Goal: Task Accomplishment & Management: Use online tool/utility

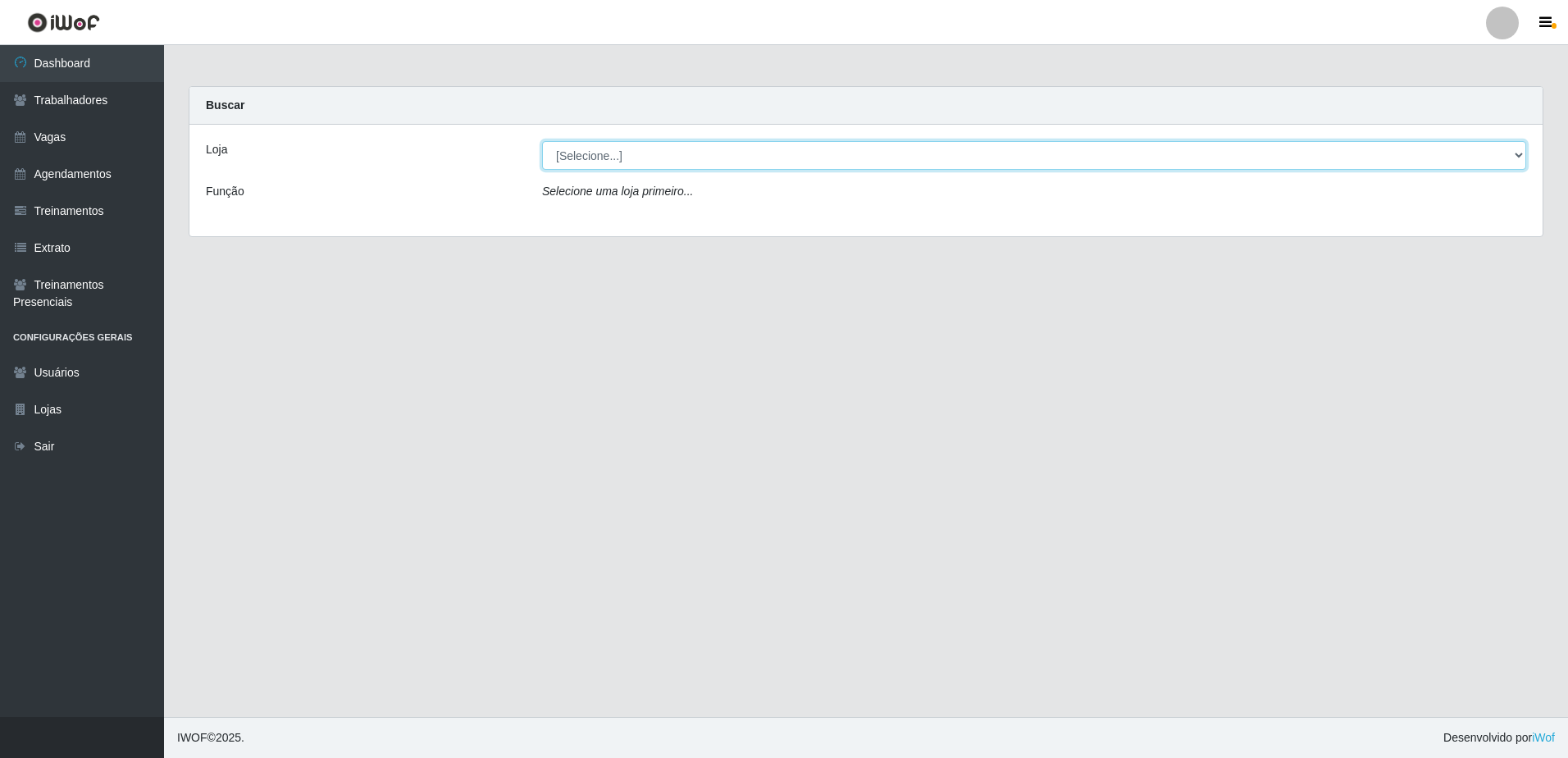
click at [1522, 153] on select "[Selecione...] [GEOGRAPHIC_DATA] - [GEOGRAPHIC_DATA] [GEOGRAPHIC_DATA] - [GEOGR…" at bounding box center [1034, 155] width 984 height 29
select select "505"
click at [542, 141] on select "[Selecione...] [GEOGRAPHIC_DATA] - [GEOGRAPHIC_DATA] [GEOGRAPHIC_DATA] - [GEOGR…" at bounding box center [1034, 155] width 984 height 29
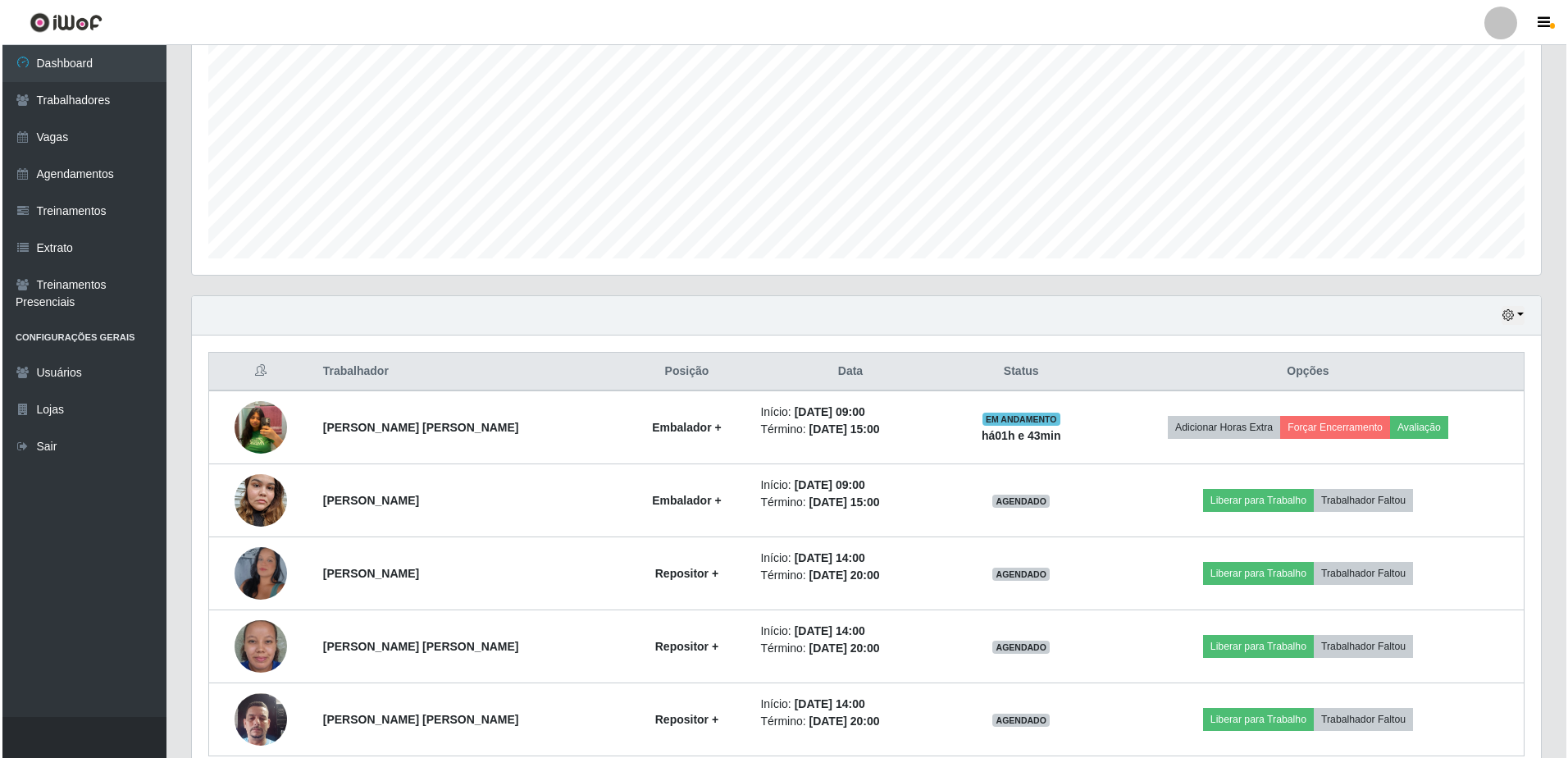
scroll to position [405, 0]
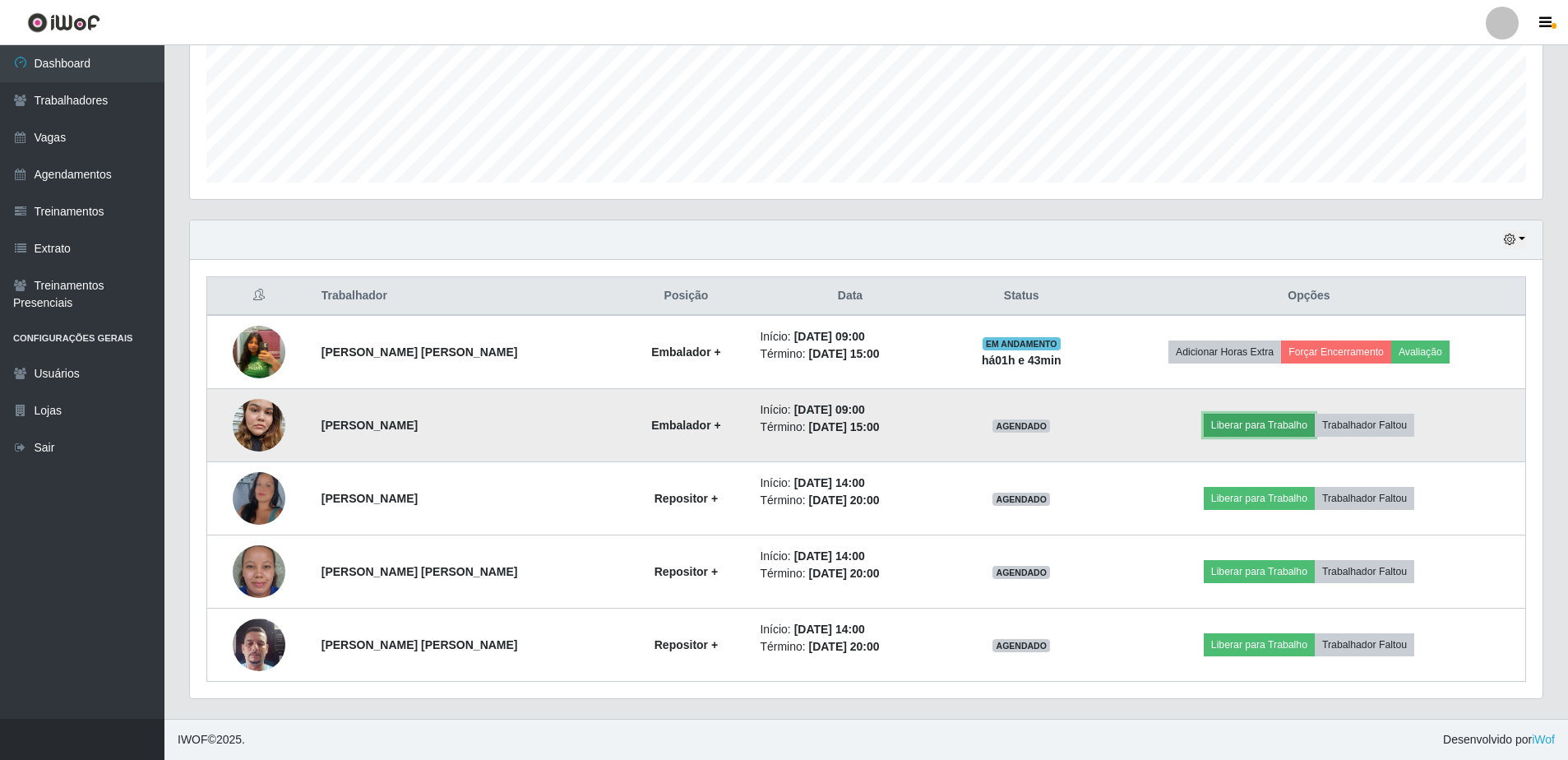
click at [1261, 426] on button "Liberar para Trabalho" at bounding box center [1259, 425] width 111 height 23
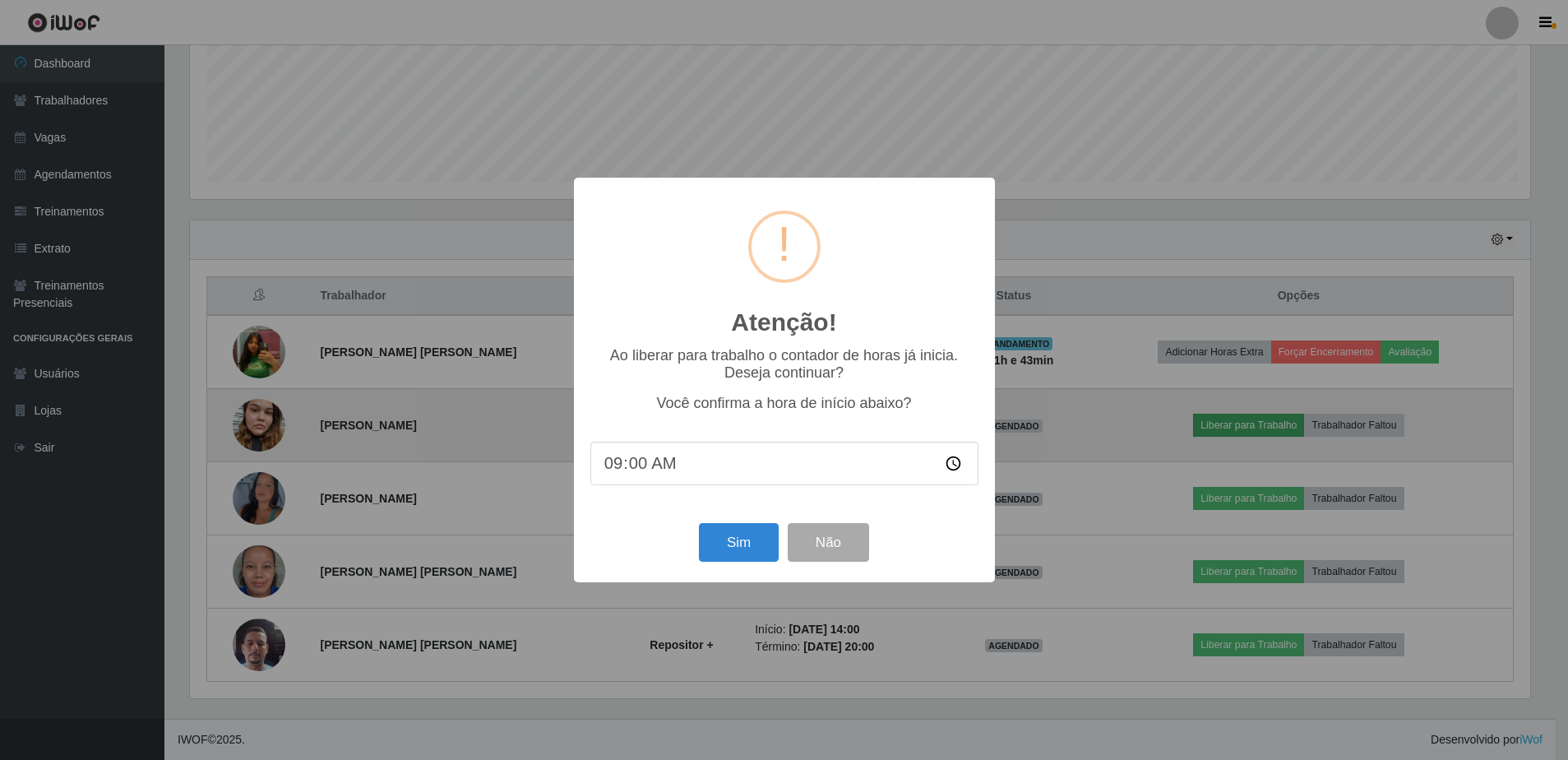
scroll to position [341, 1345]
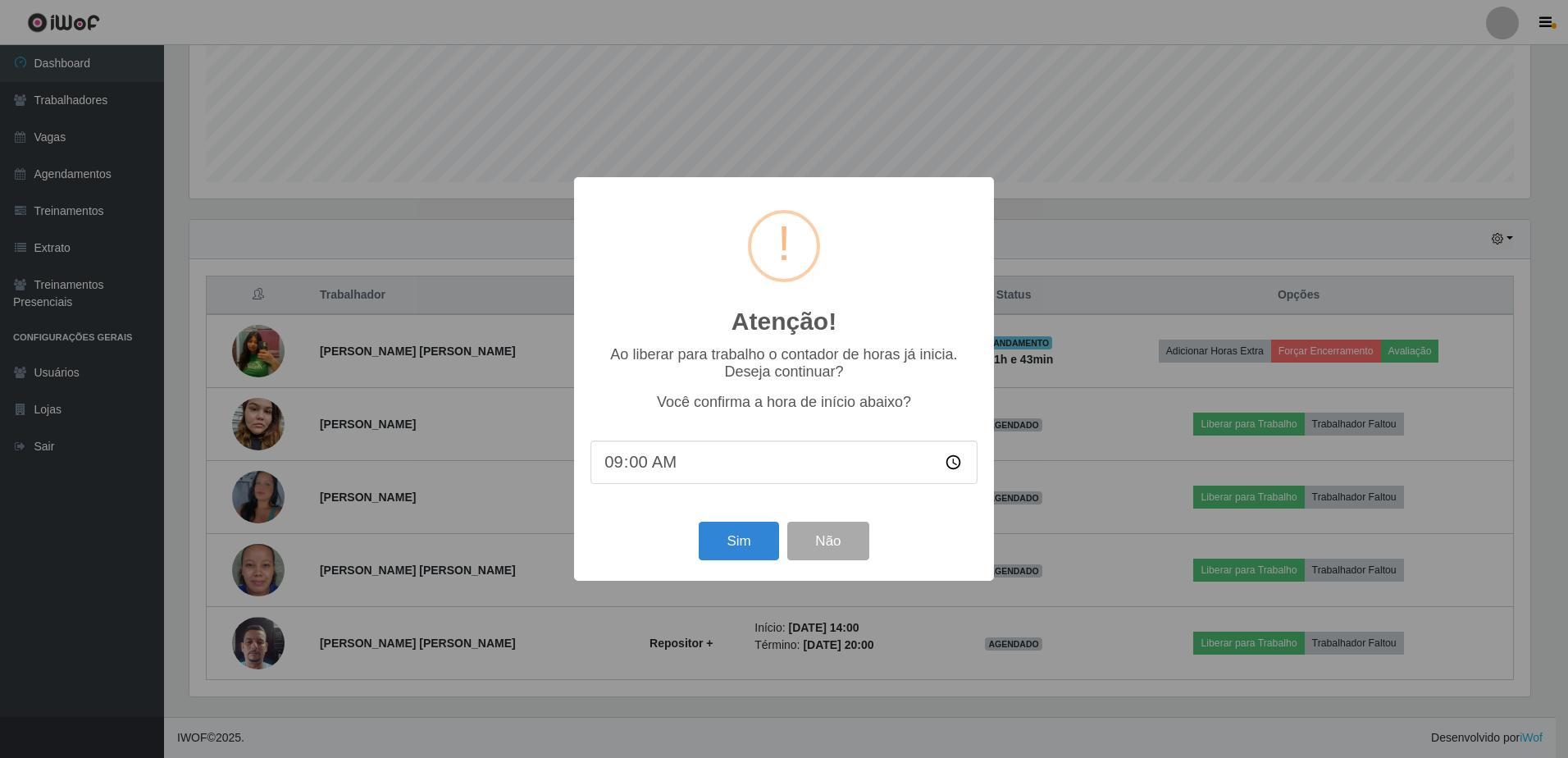
click at [1066, 254] on div "Atenção! × Ao liberar para trabalho o contador de horas já inicia. Deseja conti…" at bounding box center [784, 379] width 1568 height 758
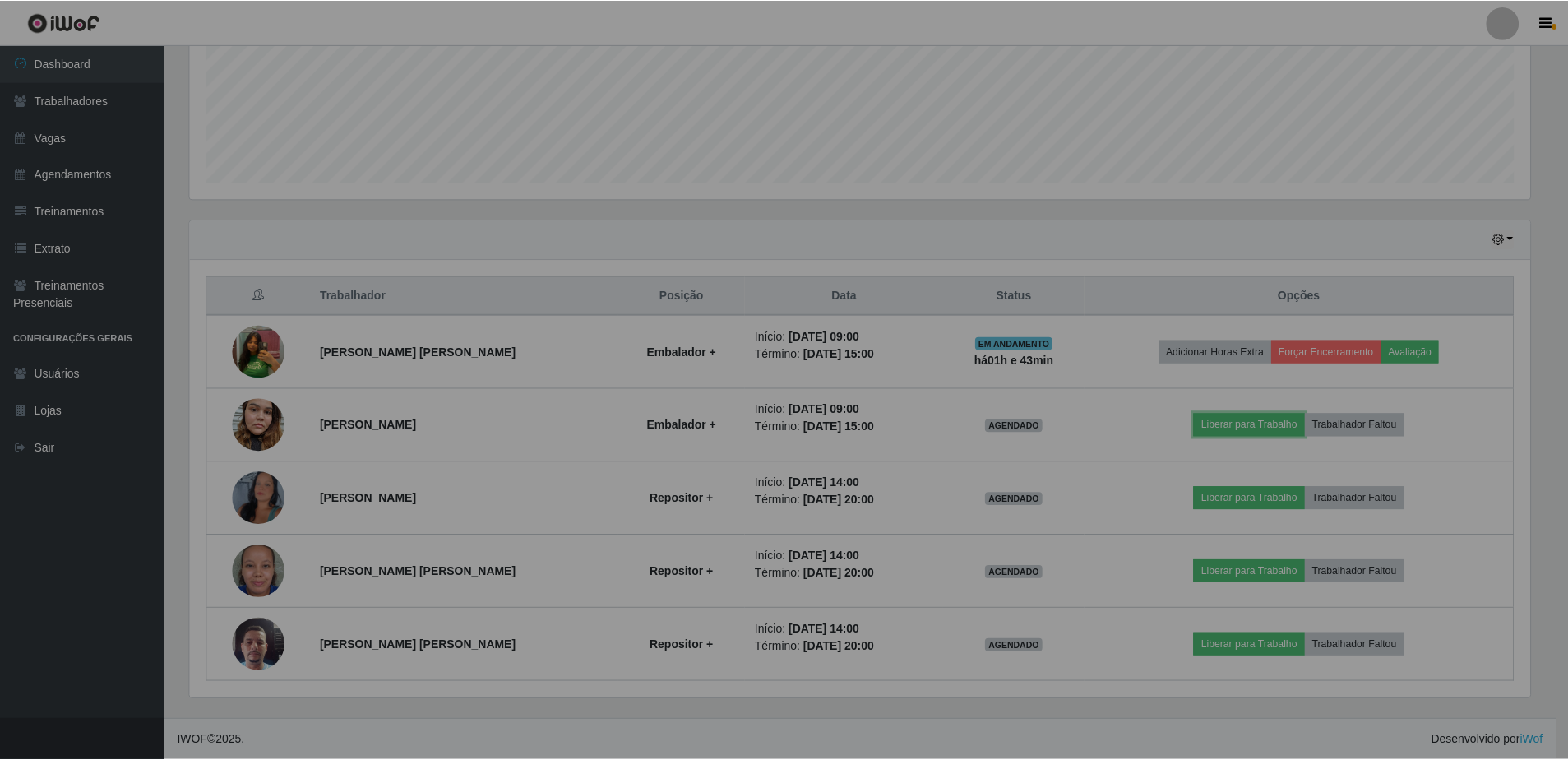
scroll to position [341, 1353]
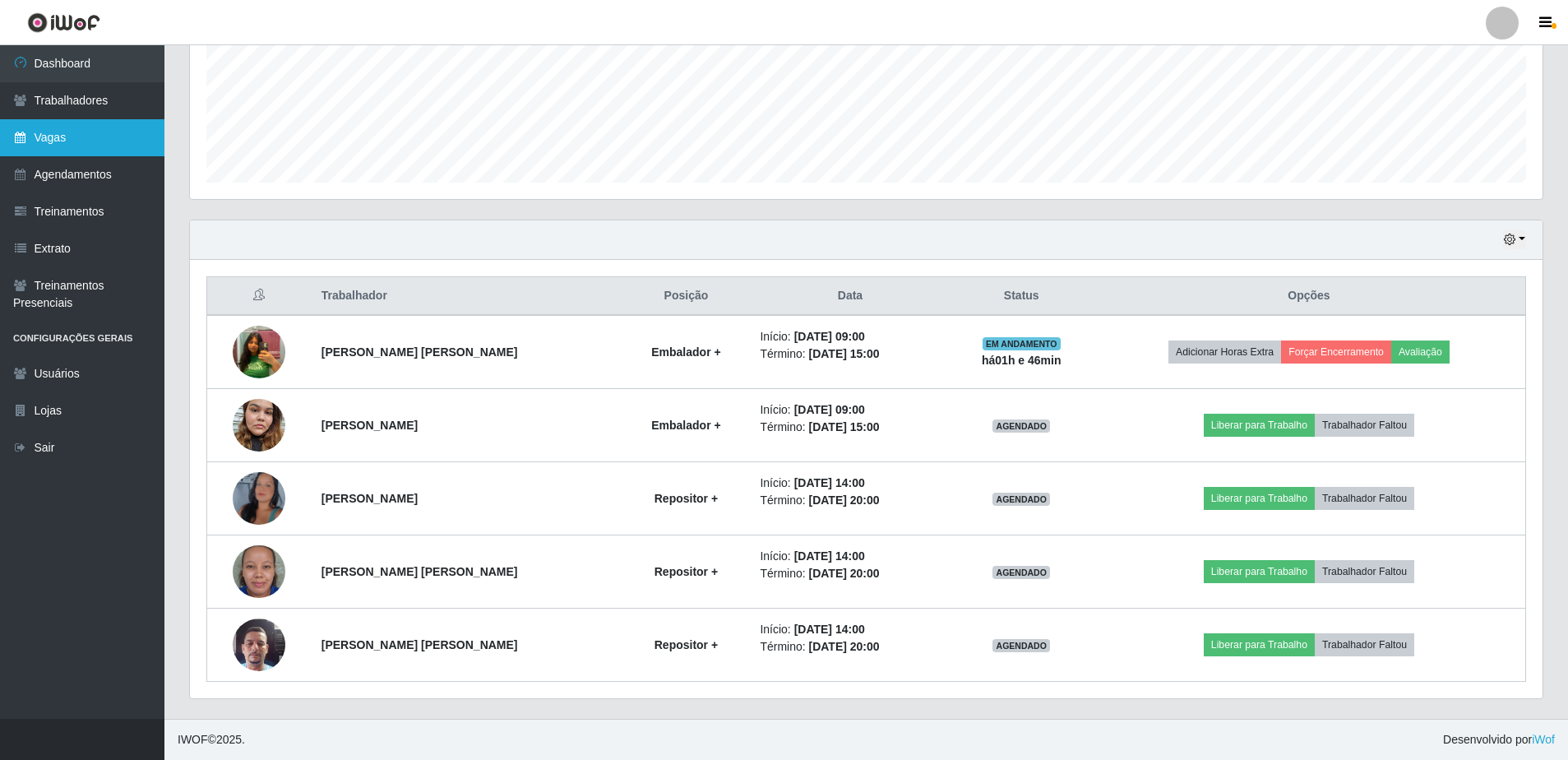
click at [73, 143] on link "Vagas" at bounding box center [82, 138] width 164 height 37
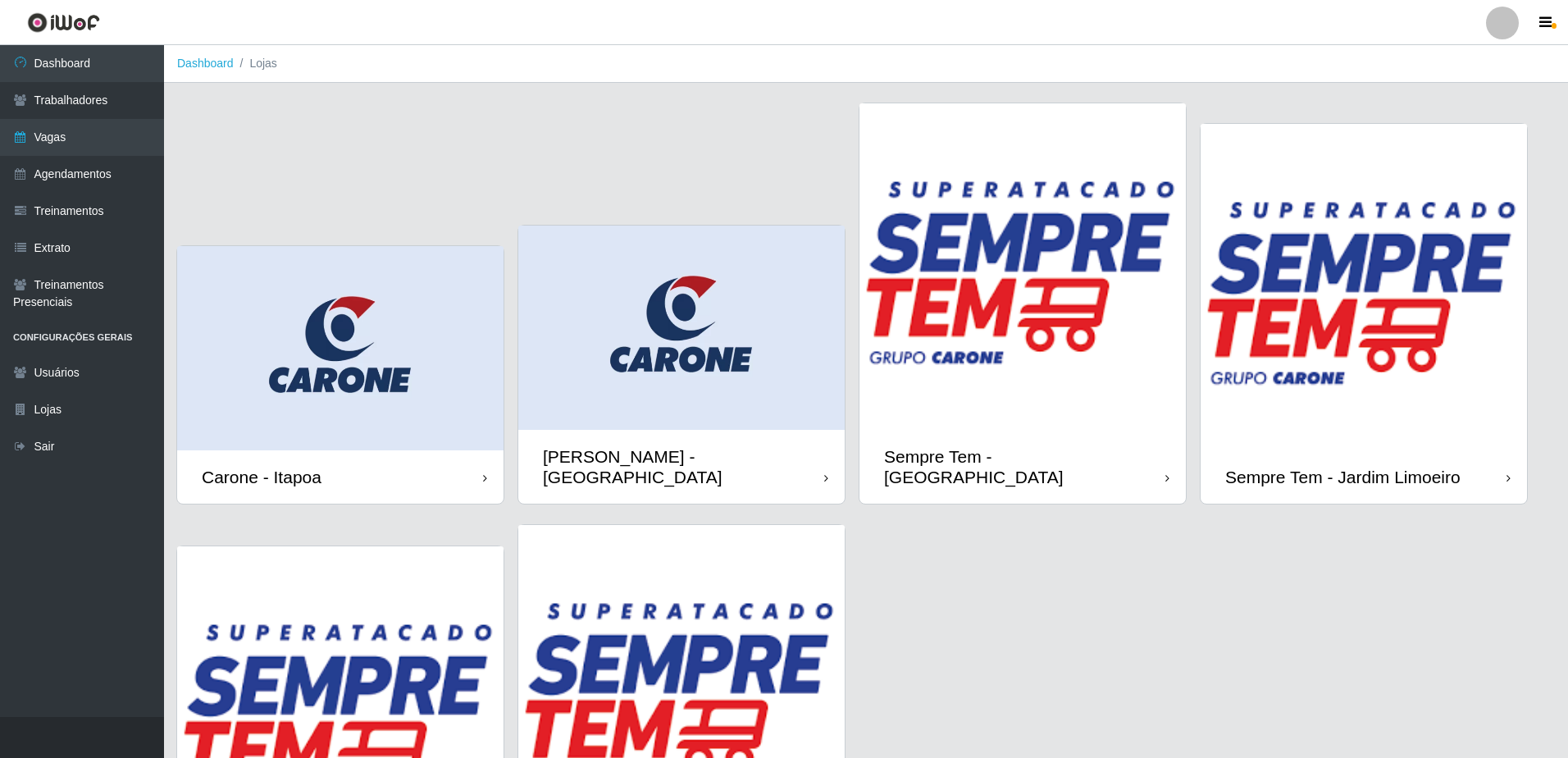
click at [377, 451] on div "Carone - Itapoa" at bounding box center [340, 477] width 326 height 54
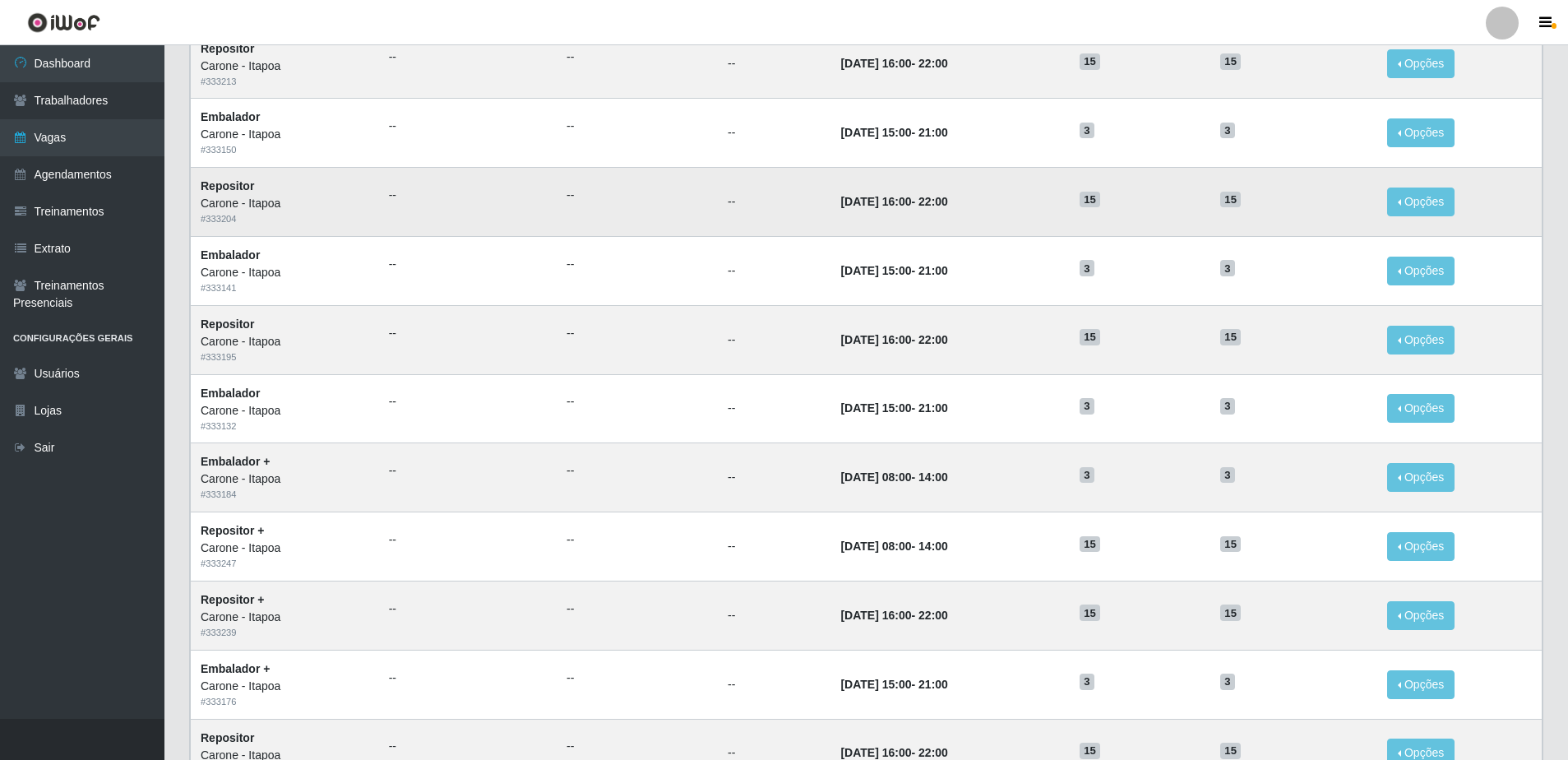
scroll to position [634, 0]
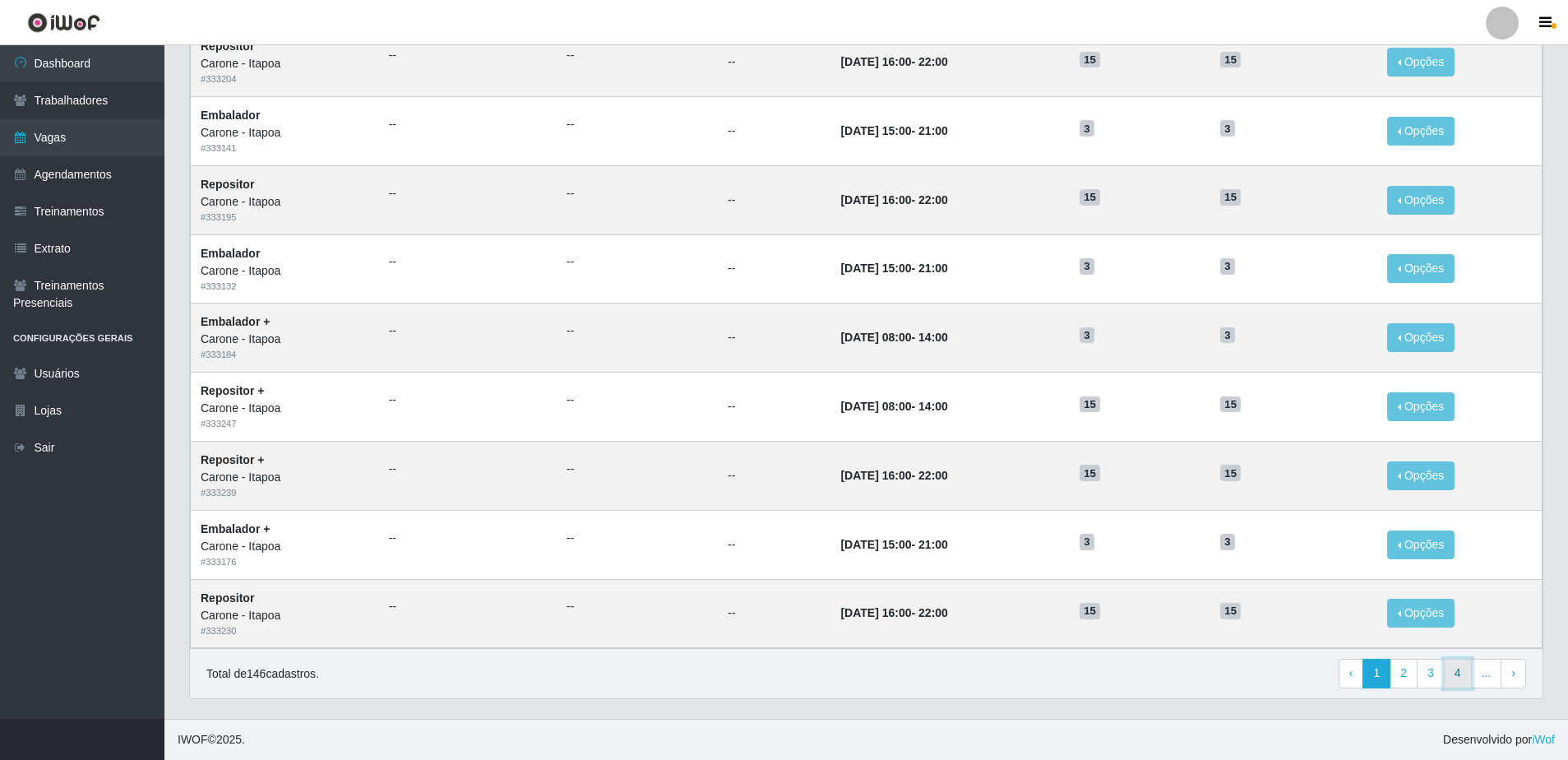
click at [1458, 679] on link "4" at bounding box center [1458, 674] width 28 height 30
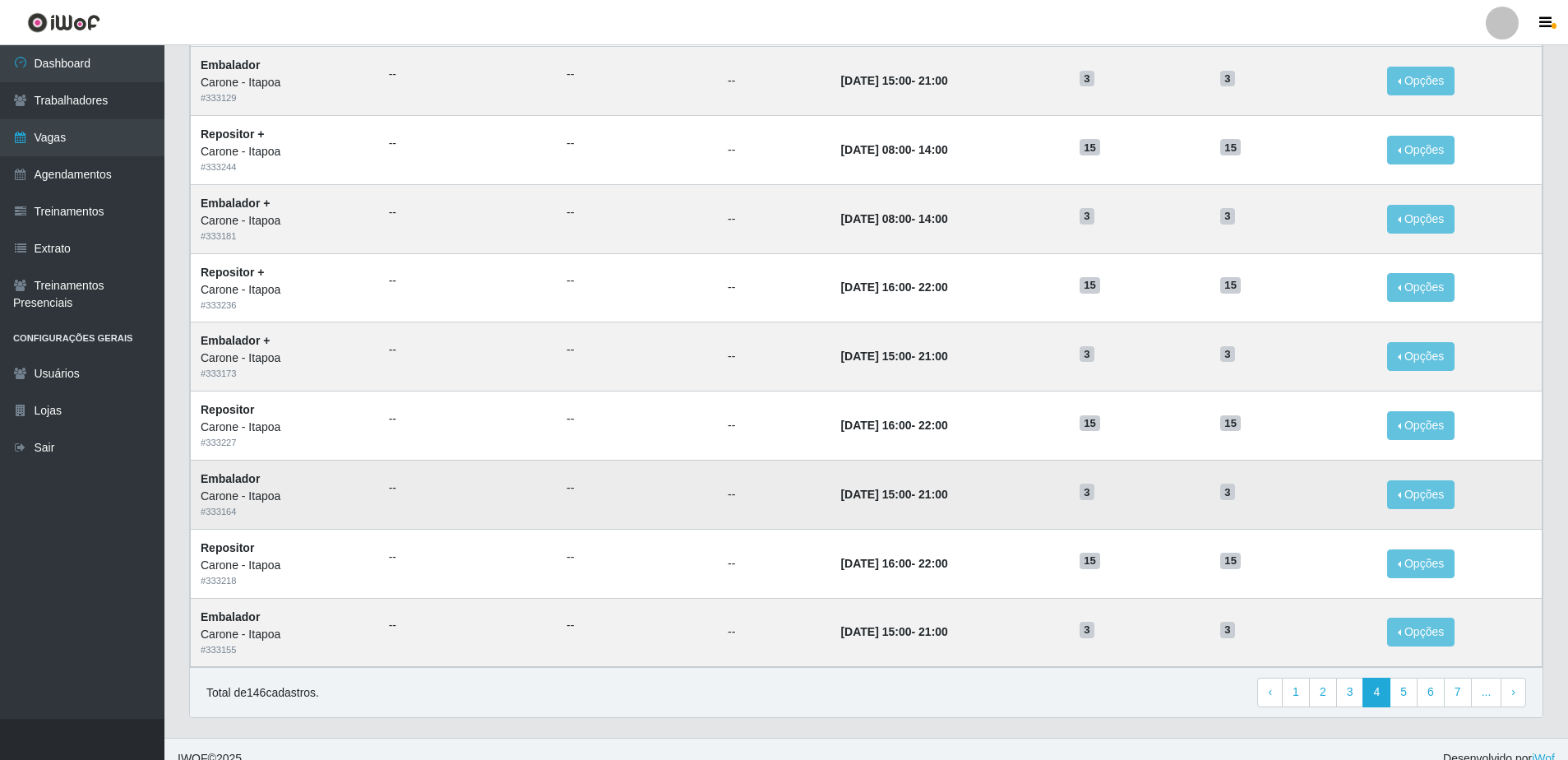
scroll to position [634, 0]
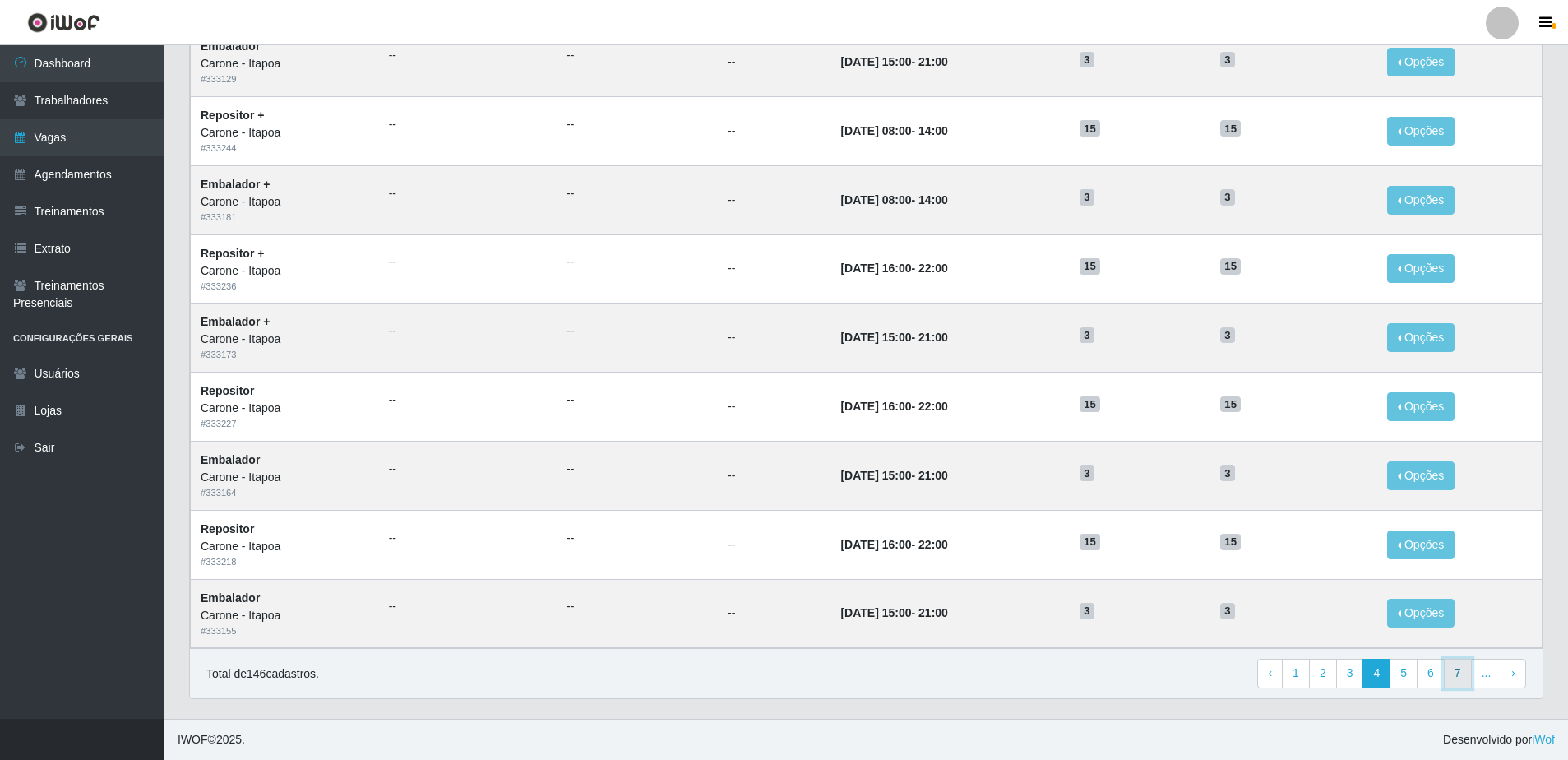
click at [1458, 677] on link "7" at bounding box center [1458, 674] width 28 height 30
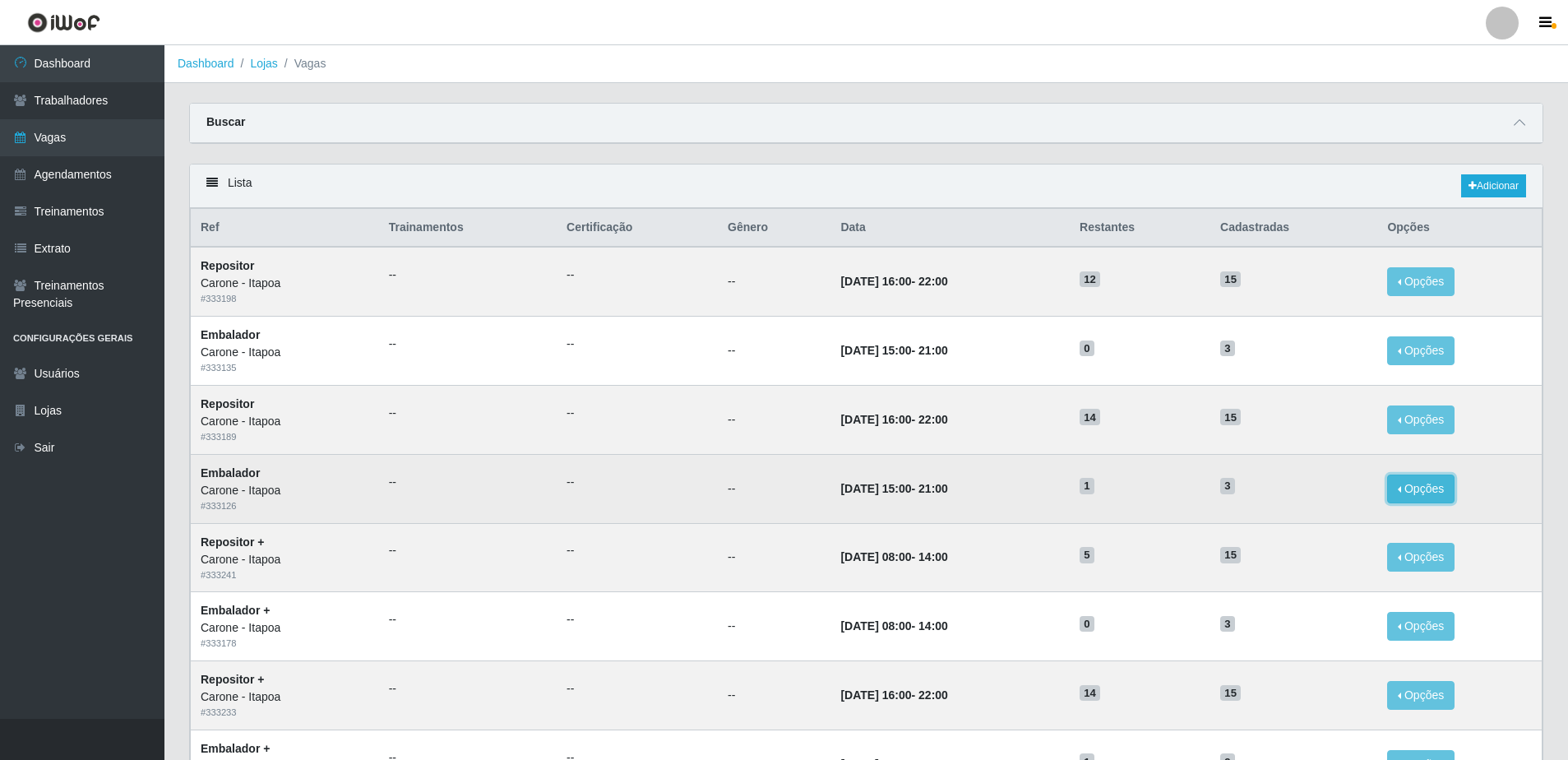
click at [1435, 486] on button "Opções" at bounding box center [1421, 489] width 68 height 29
click at [866, 490] on time "15/09/2025, 15:00" at bounding box center [875, 488] width 71 height 13
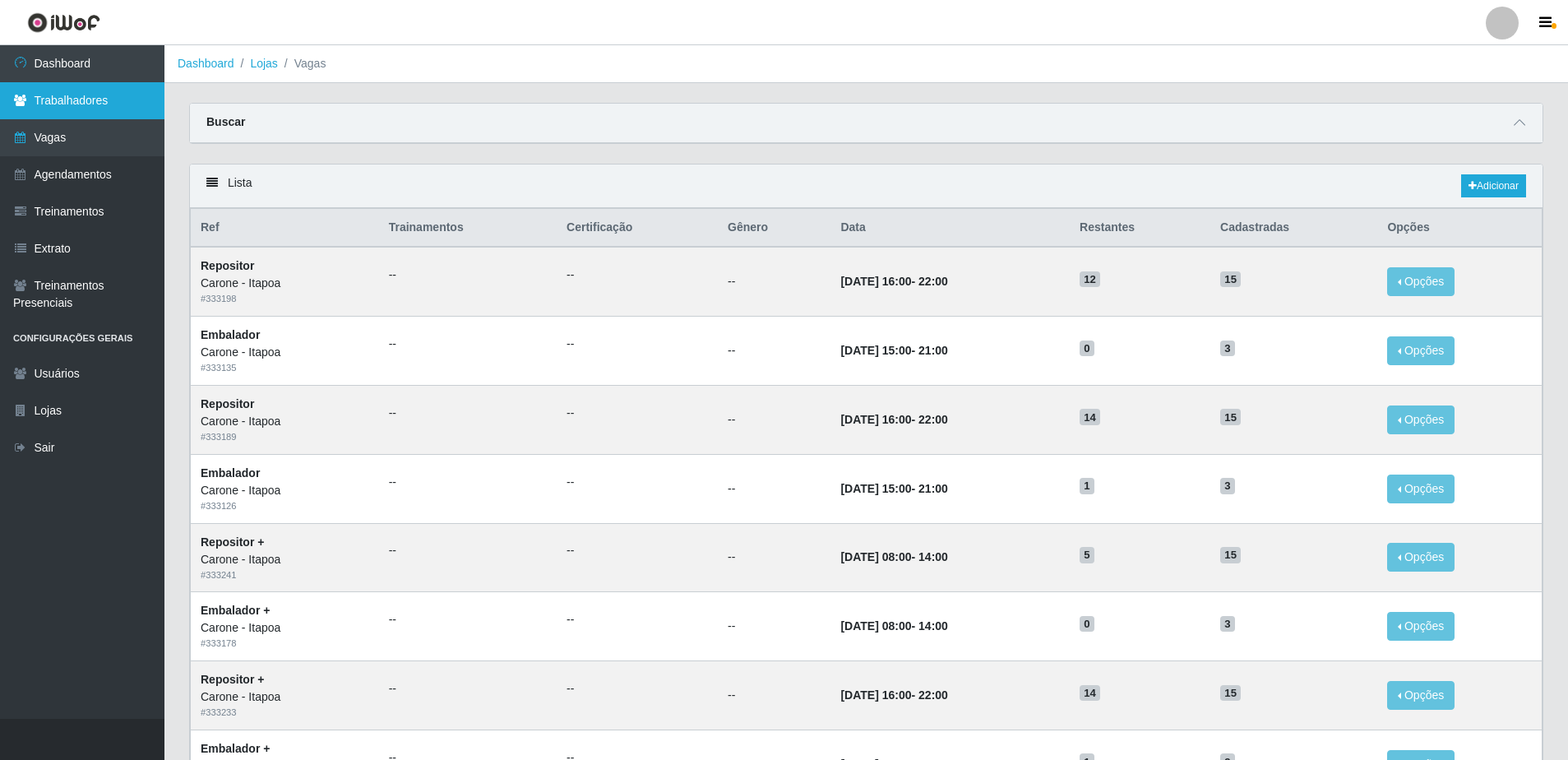
click at [92, 105] on link "Trabalhadores" at bounding box center [82, 100] width 164 height 37
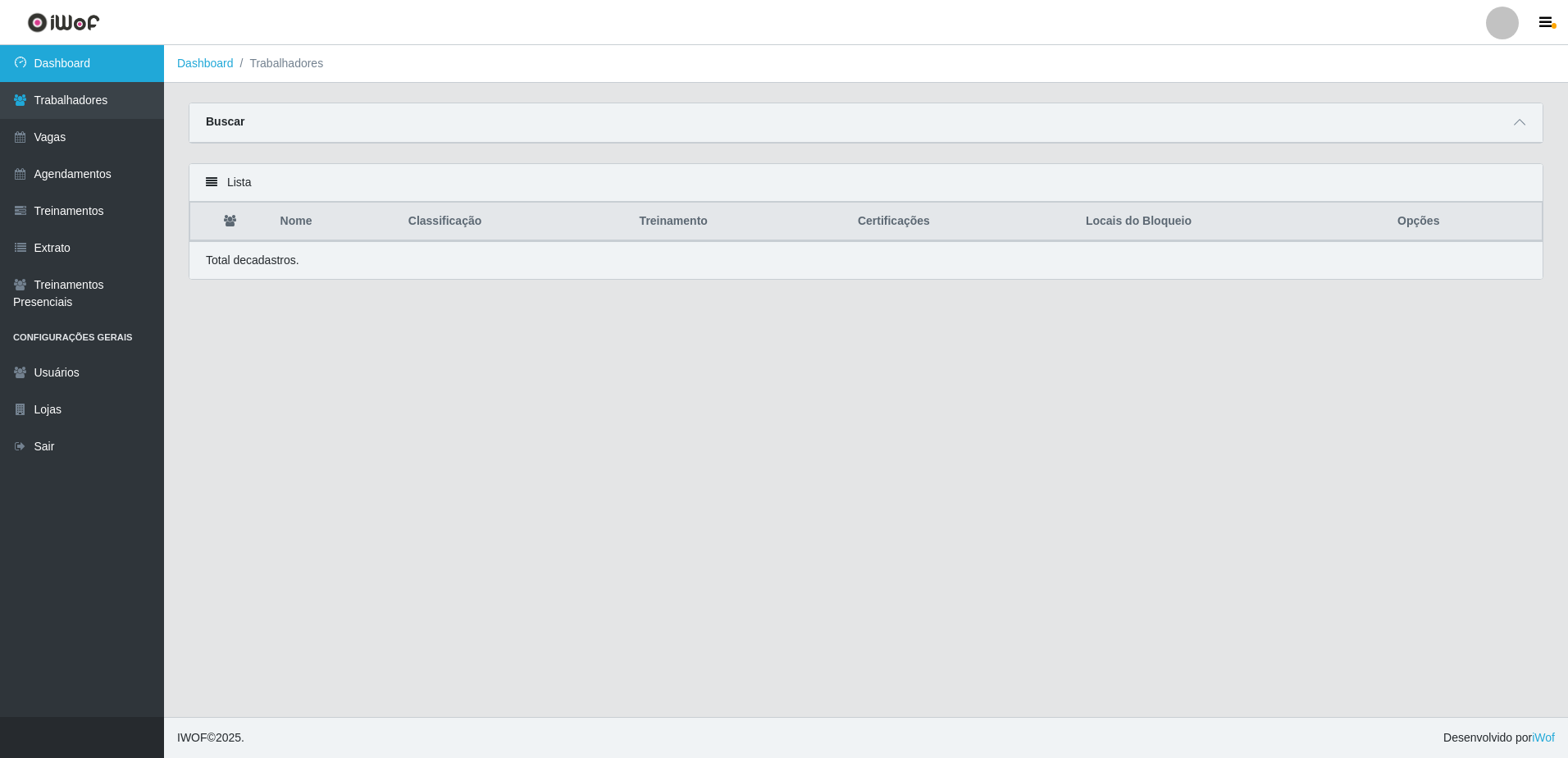
click at [60, 69] on link "Dashboard" at bounding box center [82, 63] width 164 height 37
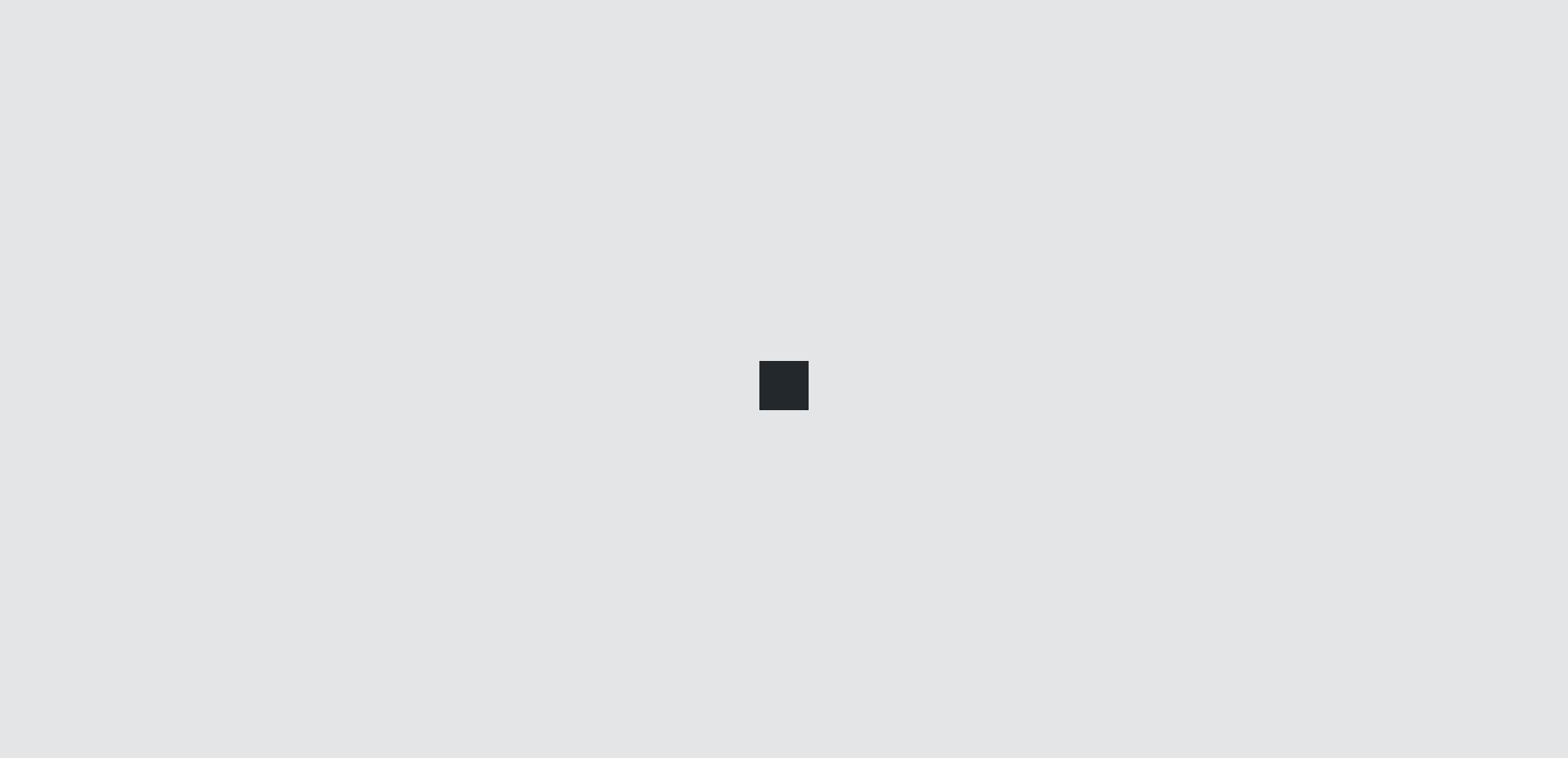
click at [60, 69] on link "Dashboard" at bounding box center [82, 63] width 164 height 37
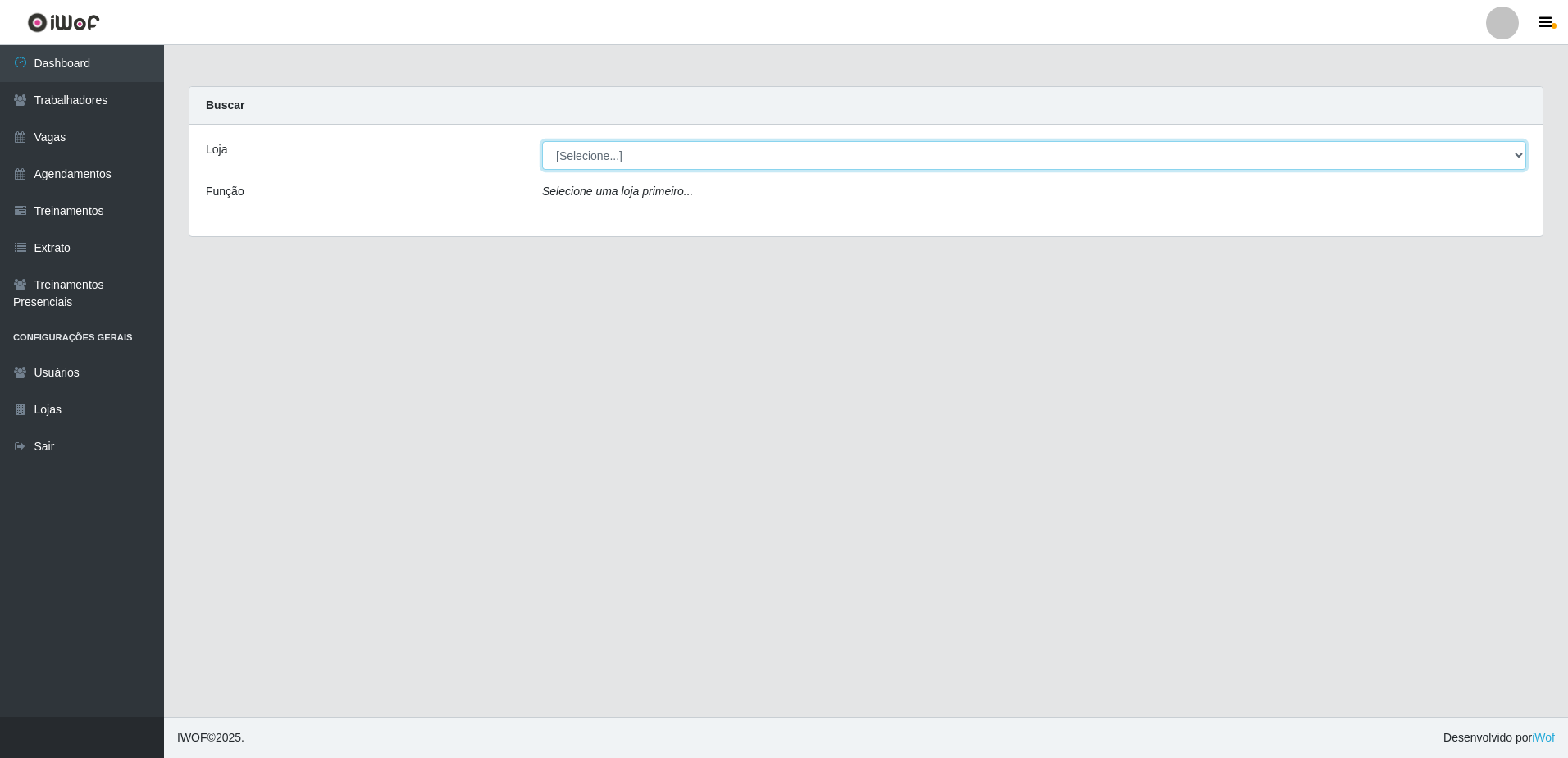
click at [1520, 157] on select "[Selecione...] [GEOGRAPHIC_DATA] - [GEOGRAPHIC_DATA] [GEOGRAPHIC_DATA] - [GEOGR…" at bounding box center [1034, 155] width 984 height 29
click at [1464, 166] on select "[Selecione...] [GEOGRAPHIC_DATA] - [GEOGRAPHIC_DATA] [GEOGRAPHIC_DATA] - [GEOGR…" at bounding box center [1034, 155] width 984 height 29
click at [1519, 152] on select "[Selecione...] [GEOGRAPHIC_DATA] - [GEOGRAPHIC_DATA] [GEOGRAPHIC_DATA] - [GEOGR…" at bounding box center [1034, 155] width 984 height 29
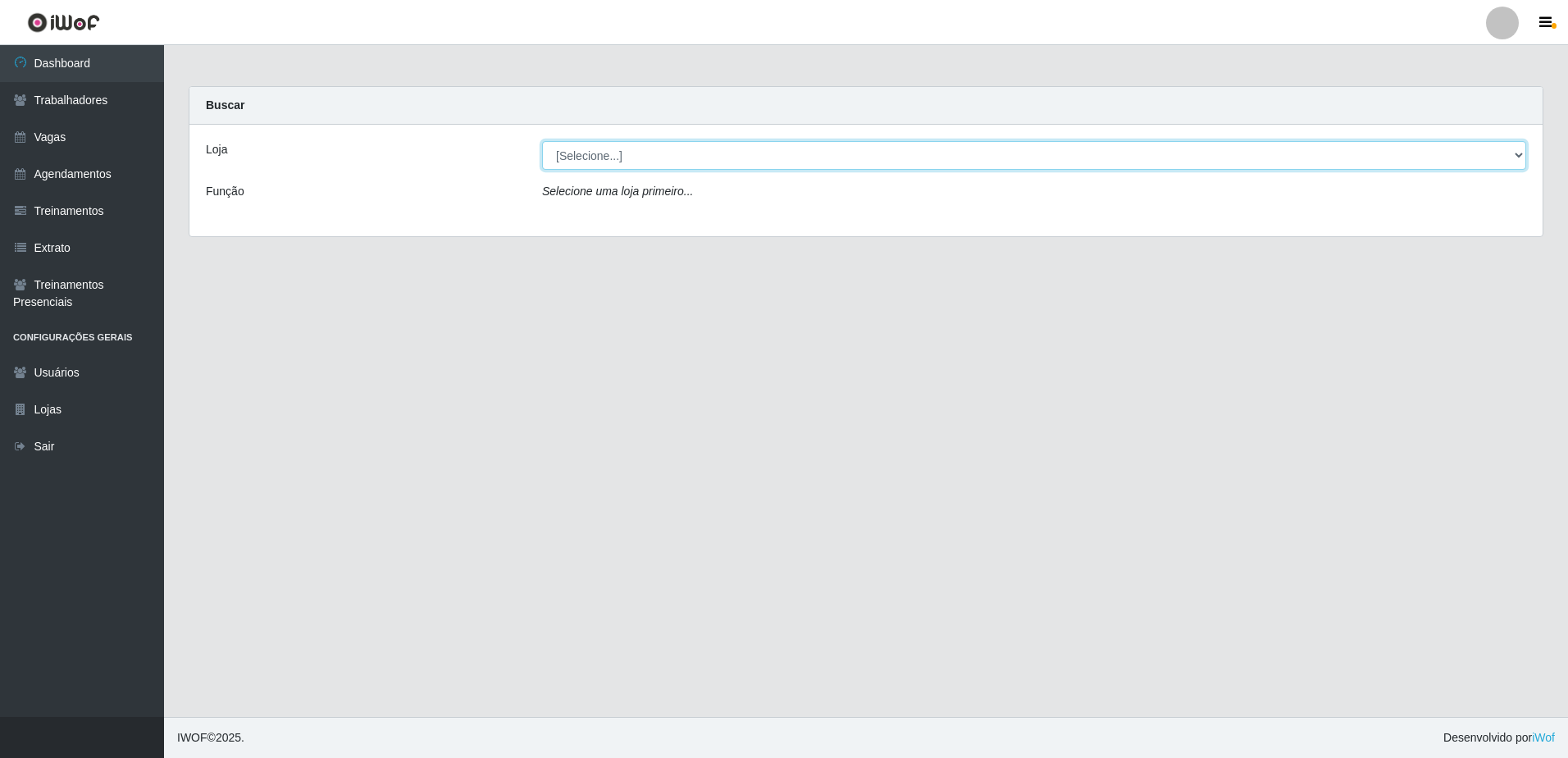
select select "505"
click at [542, 141] on select "[Selecione...] [GEOGRAPHIC_DATA] - [GEOGRAPHIC_DATA] [GEOGRAPHIC_DATA] - [GEOGR…" at bounding box center [1034, 155] width 984 height 29
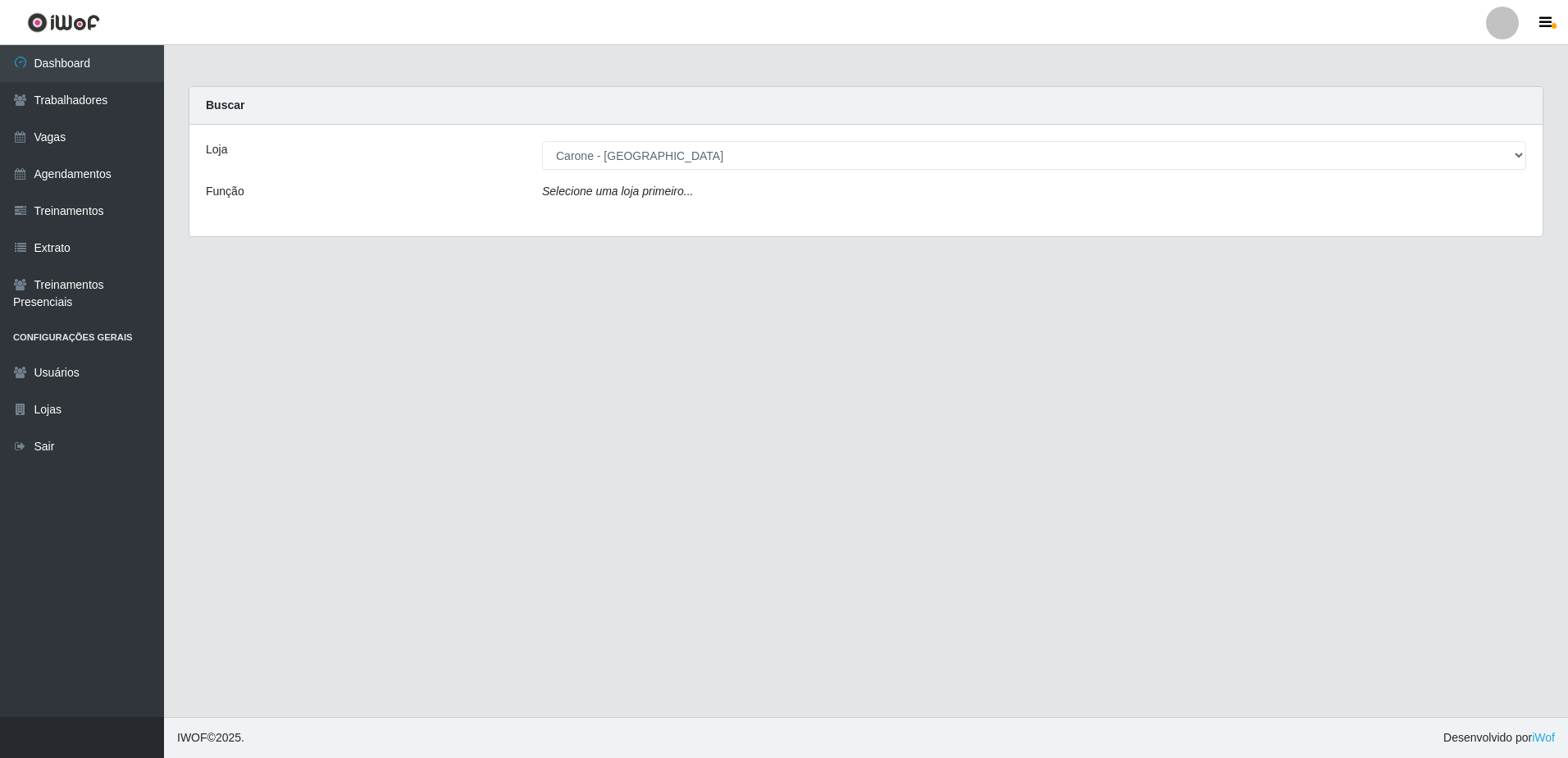
click at [652, 234] on div "Loja [Selecione...] Carone - Itapoa Carone - Praia da Costa Sempre Tem - Jardim…" at bounding box center [866, 180] width 1353 height 111
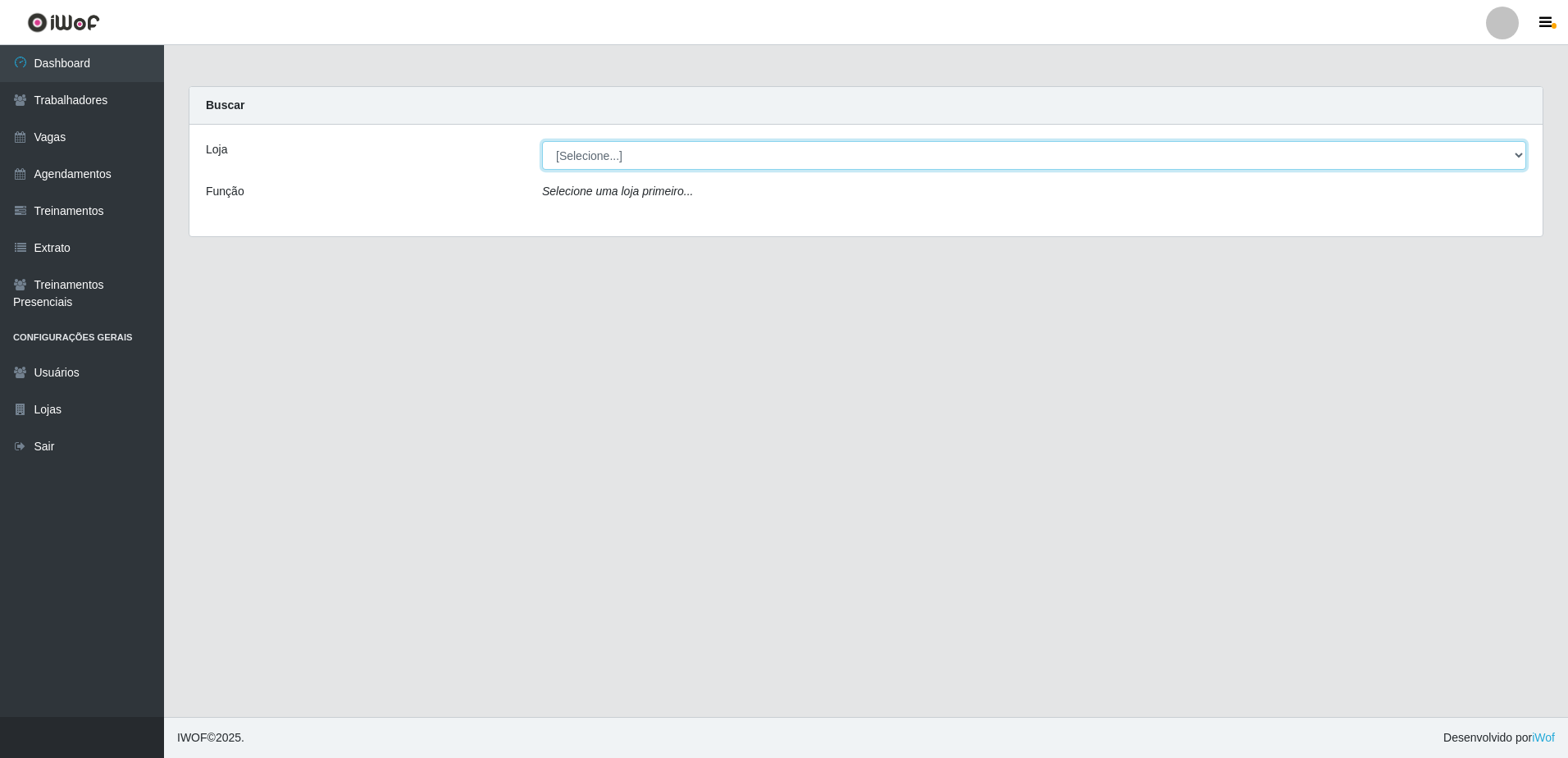
click at [1516, 156] on select "[Selecione...] [GEOGRAPHIC_DATA] - [GEOGRAPHIC_DATA] [GEOGRAPHIC_DATA] - [GEOGR…" at bounding box center [1034, 155] width 984 height 29
select select "505"
click at [542, 141] on select "[Selecione...] [GEOGRAPHIC_DATA] - [GEOGRAPHIC_DATA] [GEOGRAPHIC_DATA] - [GEOGR…" at bounding box center [1034, 155] width 984 height 29
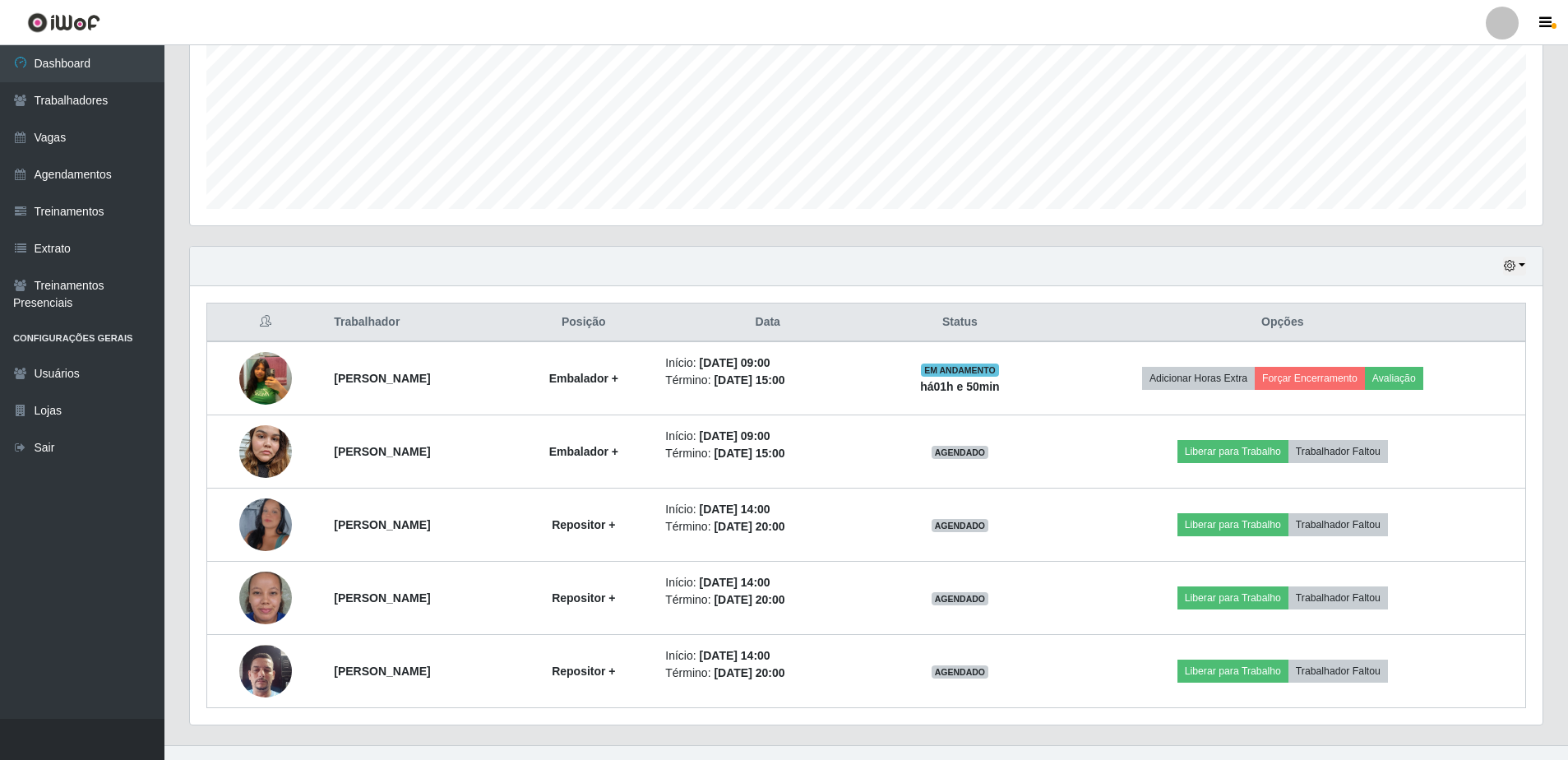
scroll to position [406, 0]
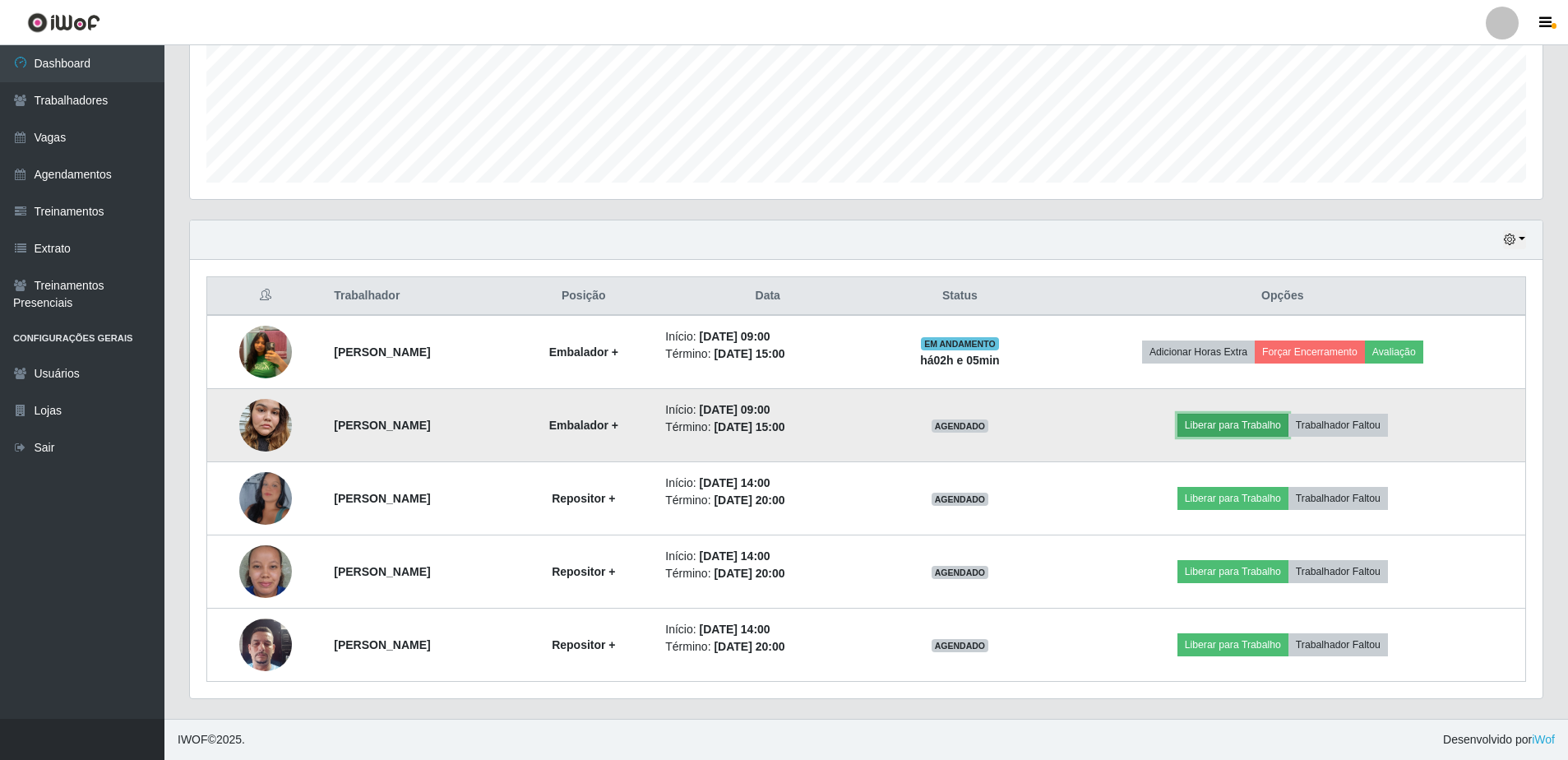
click at [1261, 424] on button "Liberar para Trabalho" at bounding box center [1232, 425] width 111 height 23
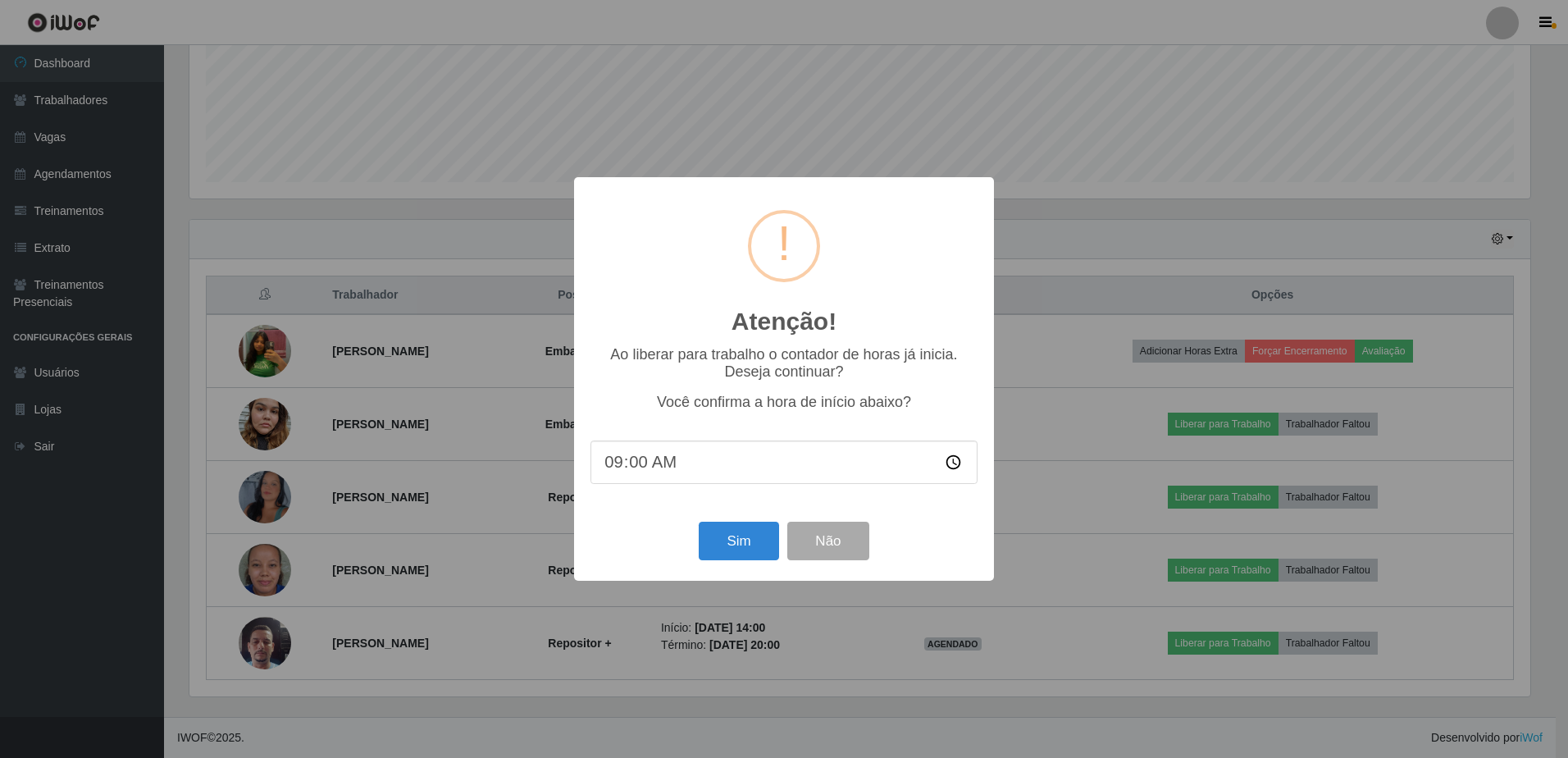
click at [677, 475] on input "09:00" at bounding box center [784, 463] width 387 height 44
click at [636, 467] on input "09:00" at bounding box center [784, 463] width 387 height 44
type input "09:10"
click at [742, 549] on button "Sim" at bounding box center [739, 541] width 80 height 39
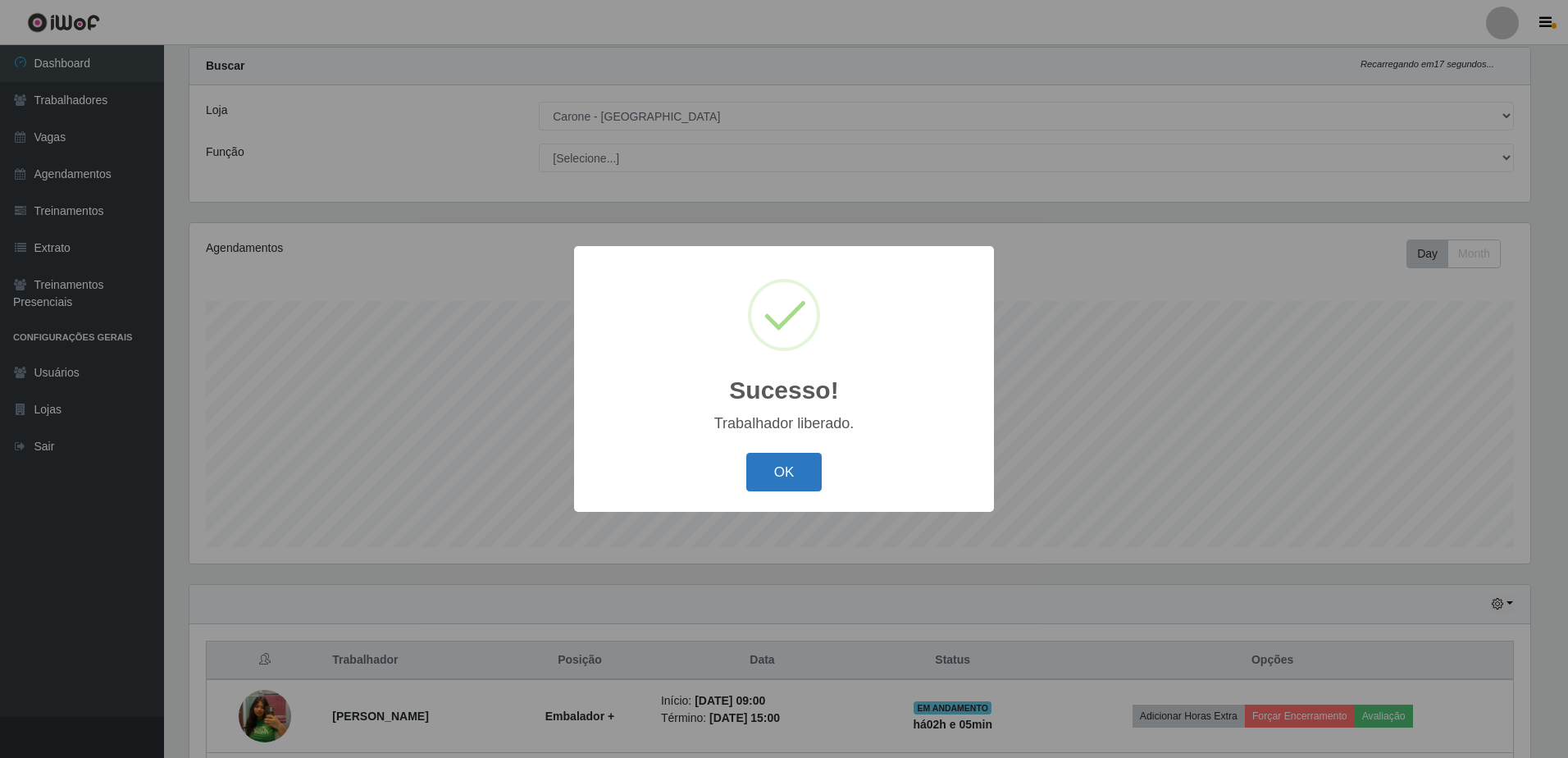
click at [791, 480] on button "OK" at bounding box center [784, 472] width 77 height 39
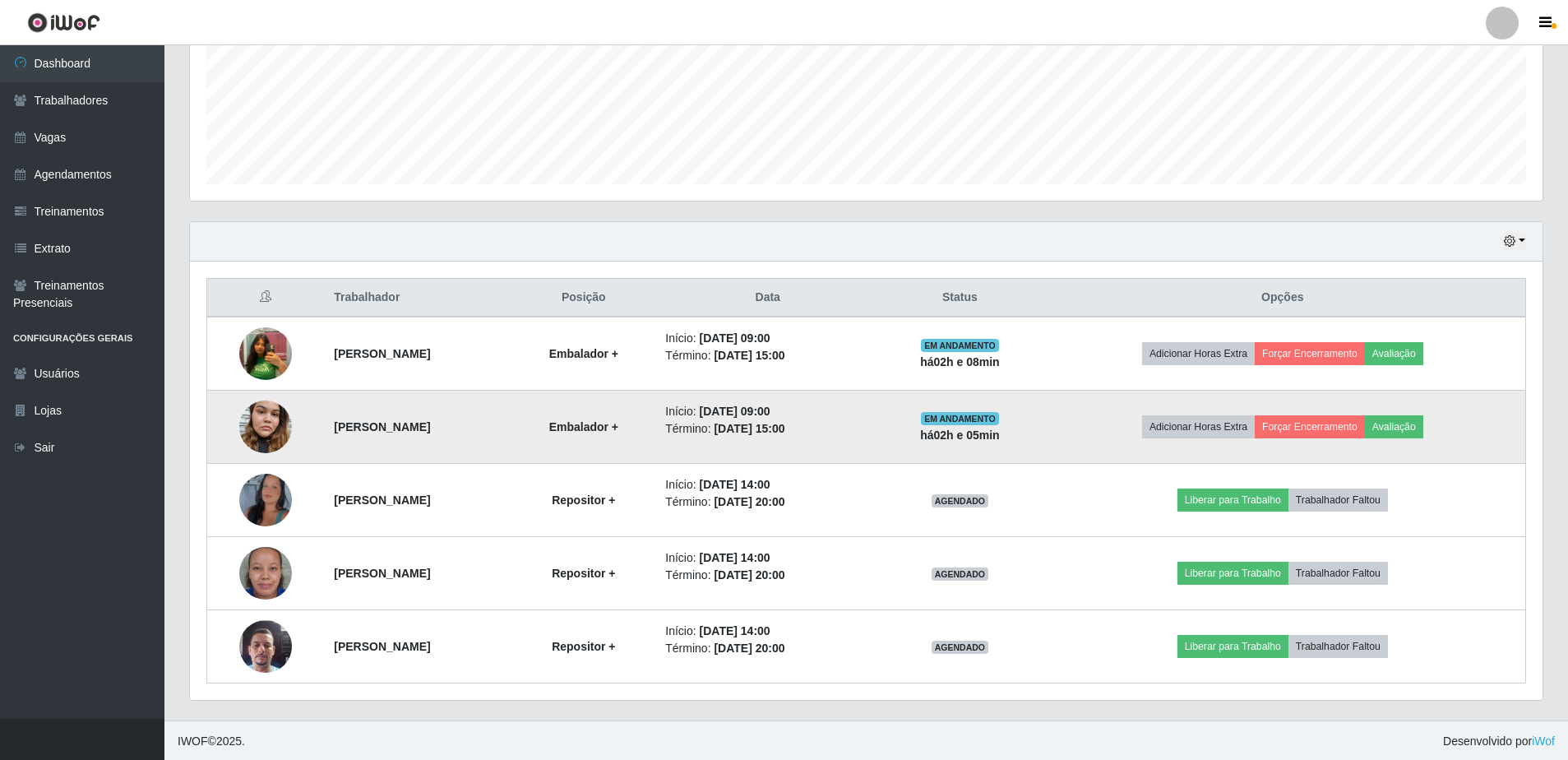
scroll to position [406, 0]
